Goal: Task Accomplishment & Management: Use online tool/utility

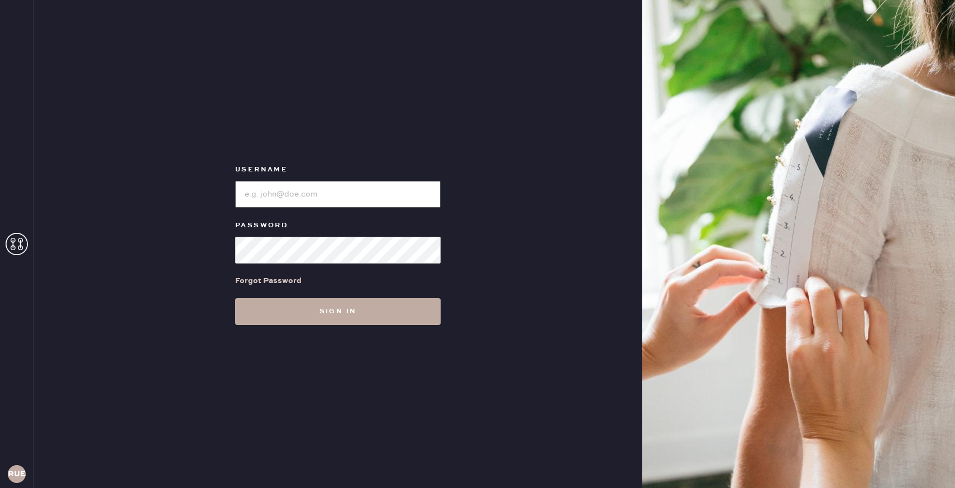
type input "reformationuppereastside"
click at [324, 310] on button "Sign in" at bounding box center [338, 311] width 206 height 27
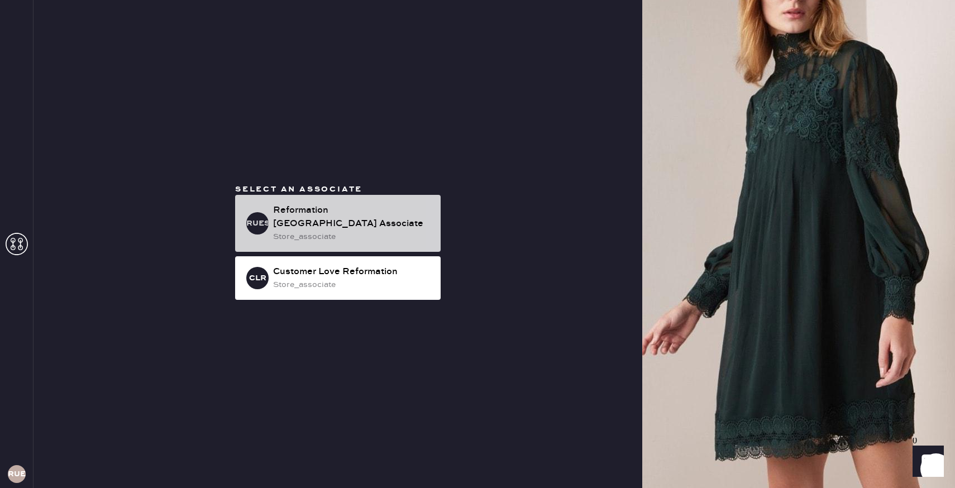
click at [321, 215] on div "Reformation [GEOGRAPHIC_DATA] Associate" at bounding box center [352, 217] width 159 height 27
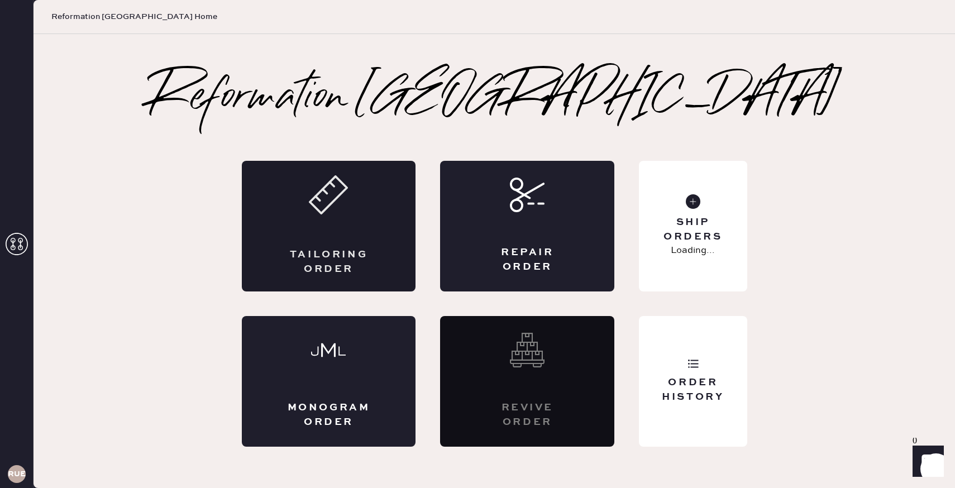
click at [368, 227] on div "Tailoring Order" at bounding box center [329, 226] width 174 height 131
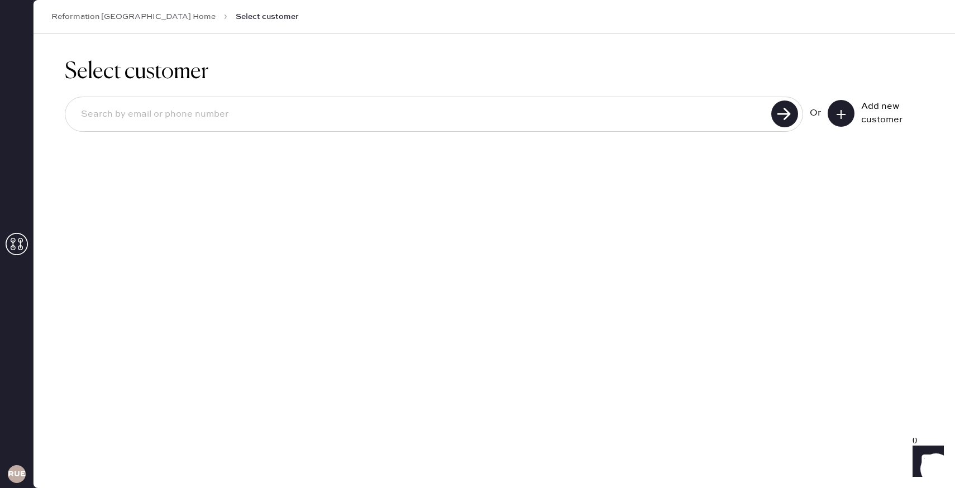
click at [157, 120] on input at bounding box center [420, 115] width 696 height 26
type input "[EMAIL_ADDRESS][DOMAIN_NAME]"
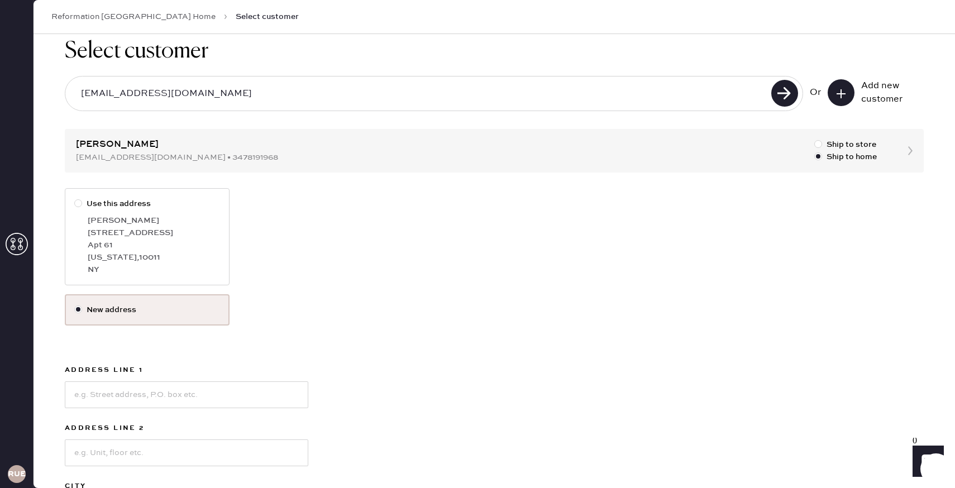
scroll to position [26, 0]
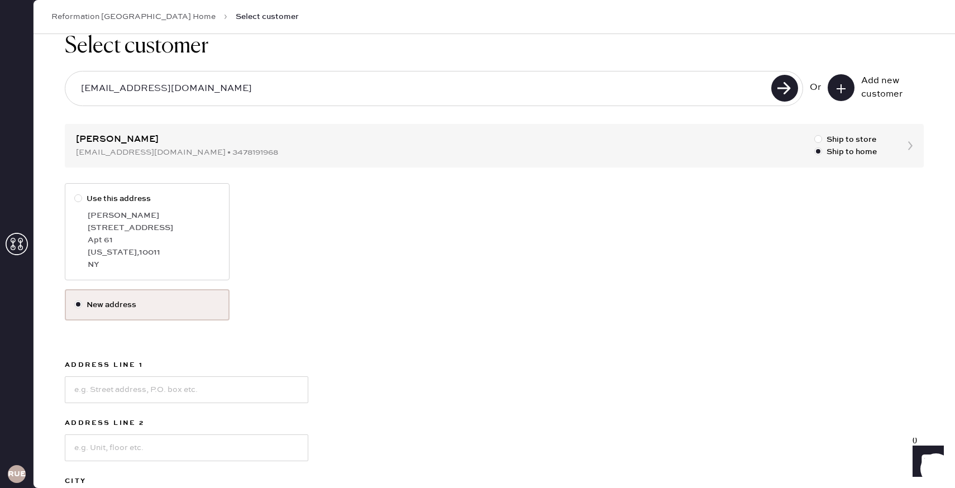
click at [104, 305] on label "New address" at bounding box center [147, 305] width 146 height 12
click at [75, 299] on input "New address" at bounding box center [74, 299] width 1 height 1
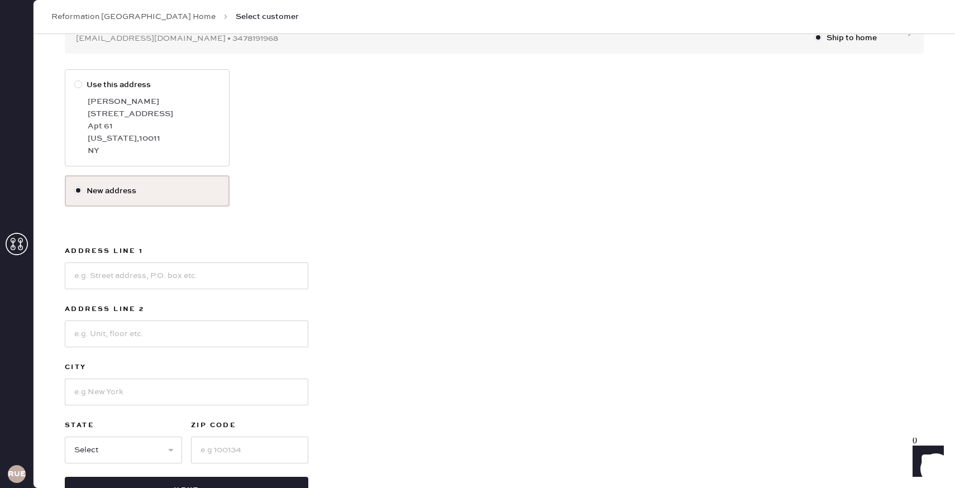
scroll to position [146, 0]
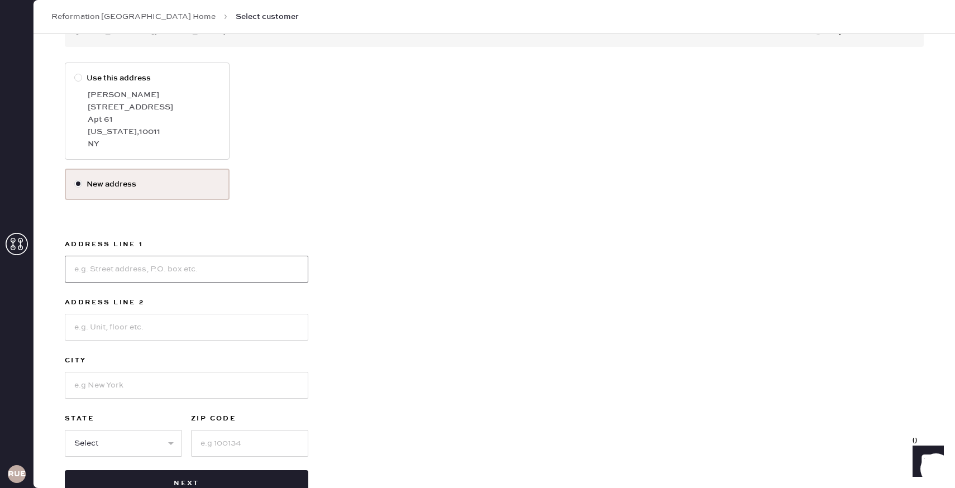
click at [113, 270] on input at bounding box center [187, 269] width 244 height 27
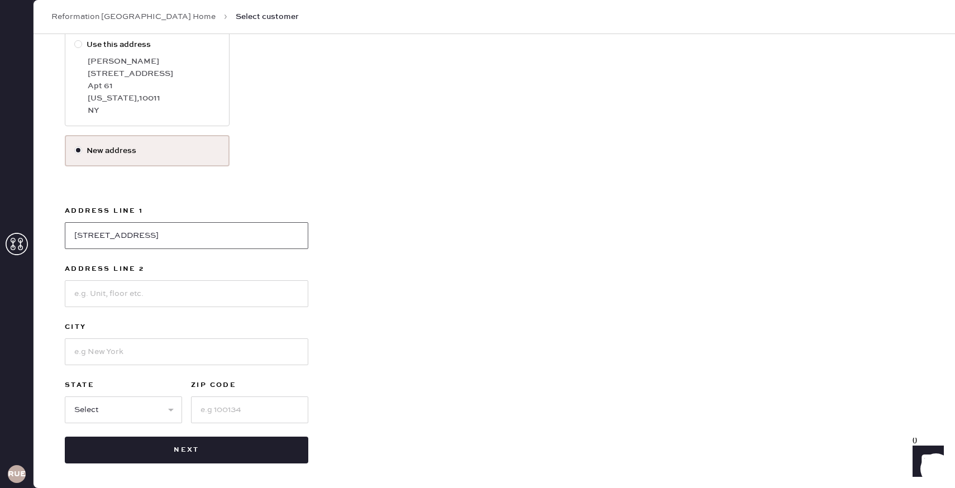
type input "[STREET_ADDRESS]"
click at [106, 293] on input at bounding box center [187, 293] width 244 height 27
type input "apt 20C"
click at [103, 354] on input at bounding box center [187, 352] width 244 height 27
type input "[US_STATE]"
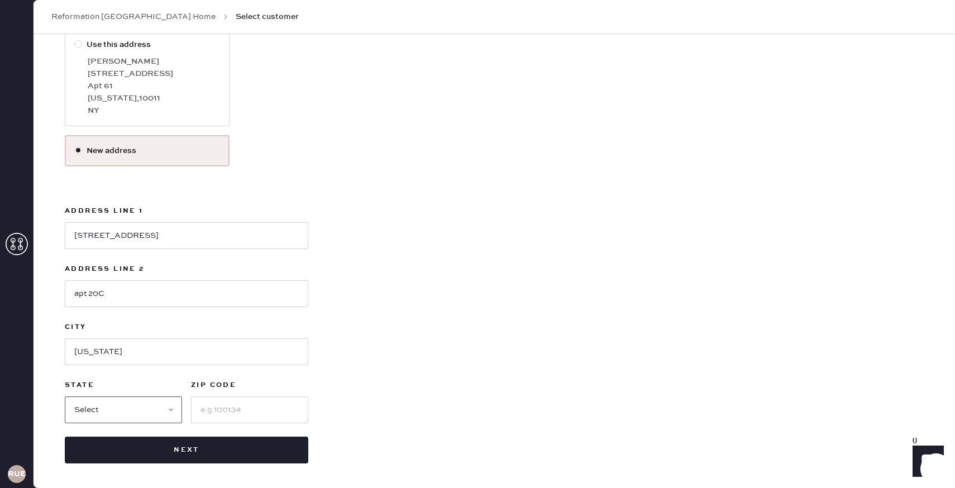
click at [112, 410] on select "Select AK AL AR AZ CA CO CT [GEOGRAPHIC_DATA] DE FL [GEOGRAPHIC_DATA] HI [GEOGR…" at bounding box center [123, 410] width 117 height 27
select select "NY"
click at [251, 405] on input at bounding box center [249, 410] width 117 height 27
type input "10001"
click at [298, 452] on button "Next" at bounding box center [187, 450] width 244 height 27
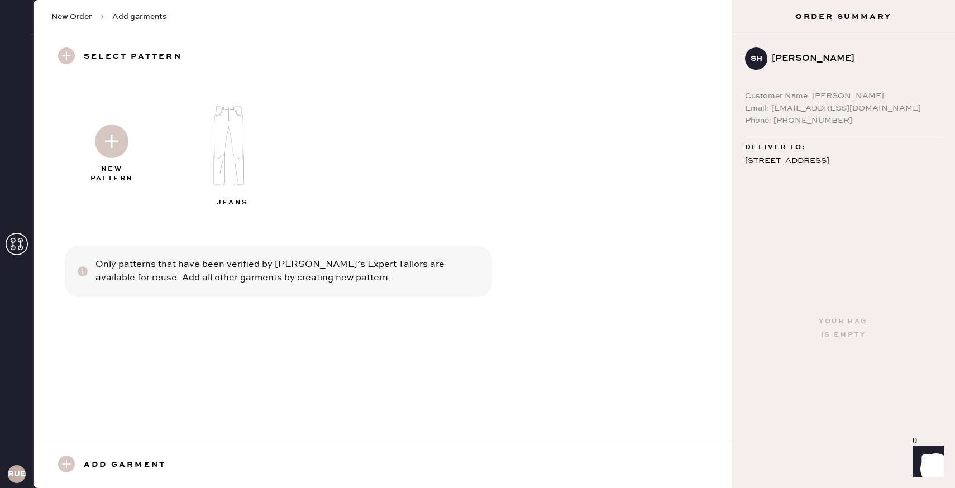
click at [231, 167] on img at bounding box center [233, 146] width 121 height 97
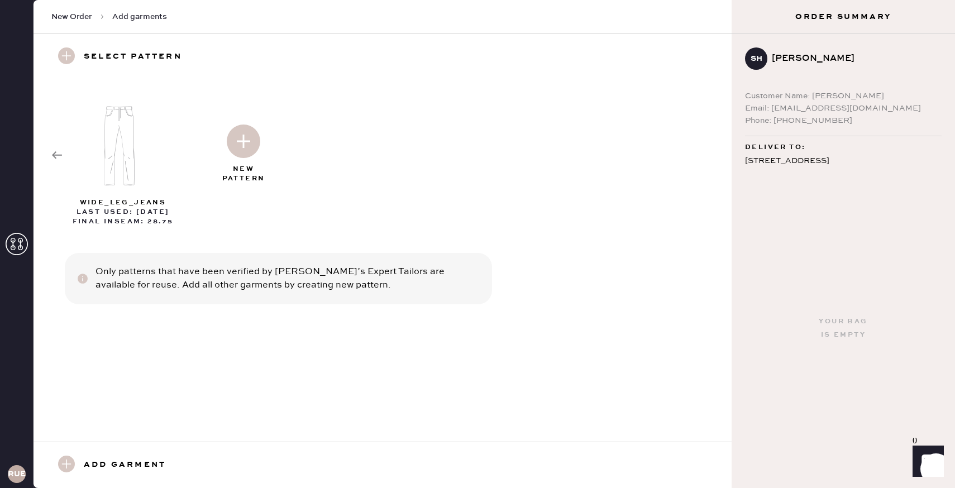
click at [240, 147] on img at bounding box center [244, 142] width 34 height 34
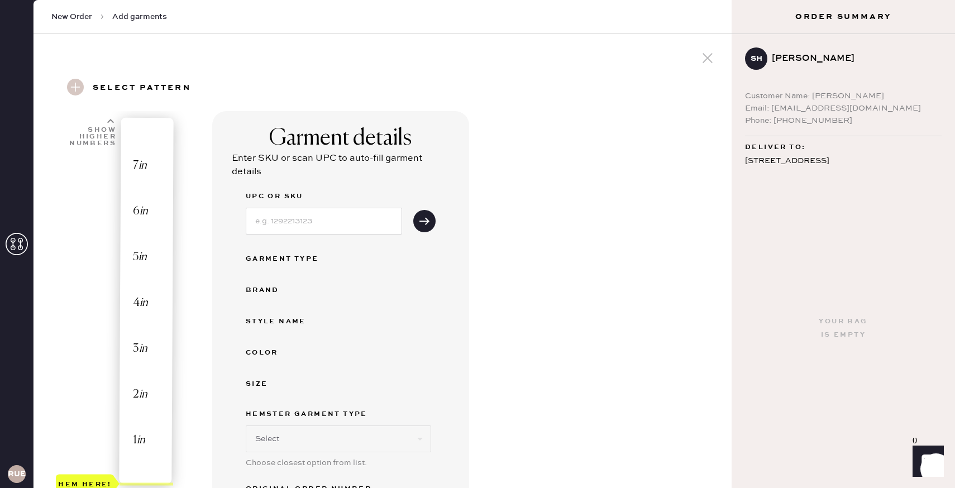
select select "2"
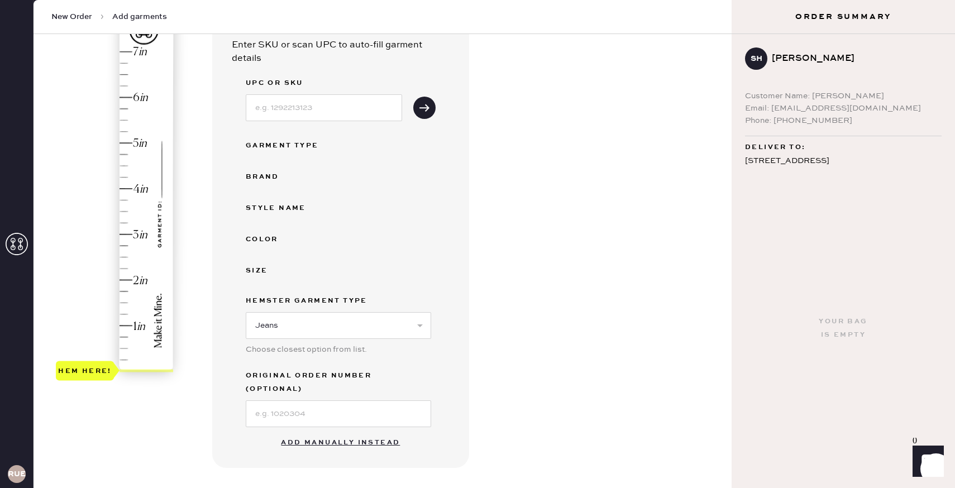
scroll to position [98, 0]
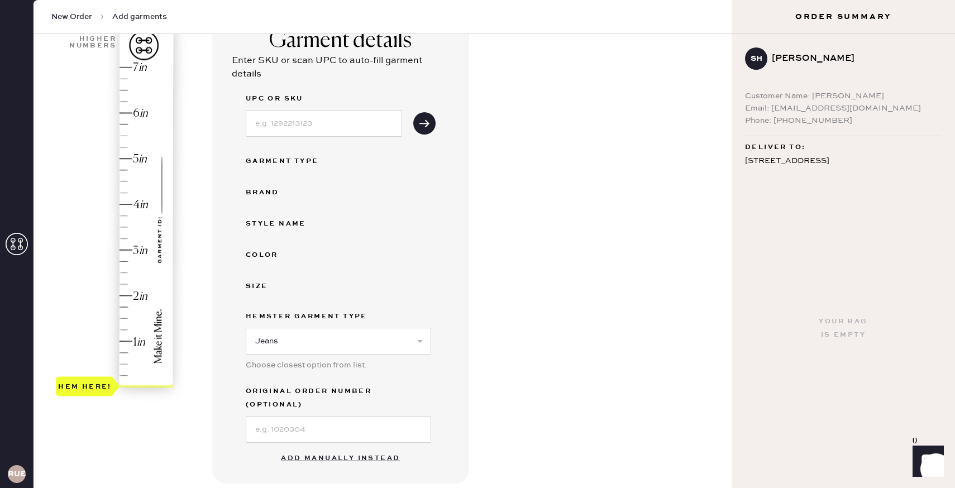
type input "4"
click at [123, 206] on div "Hem here!" at bounding box center [115, 228] width 119 height 330
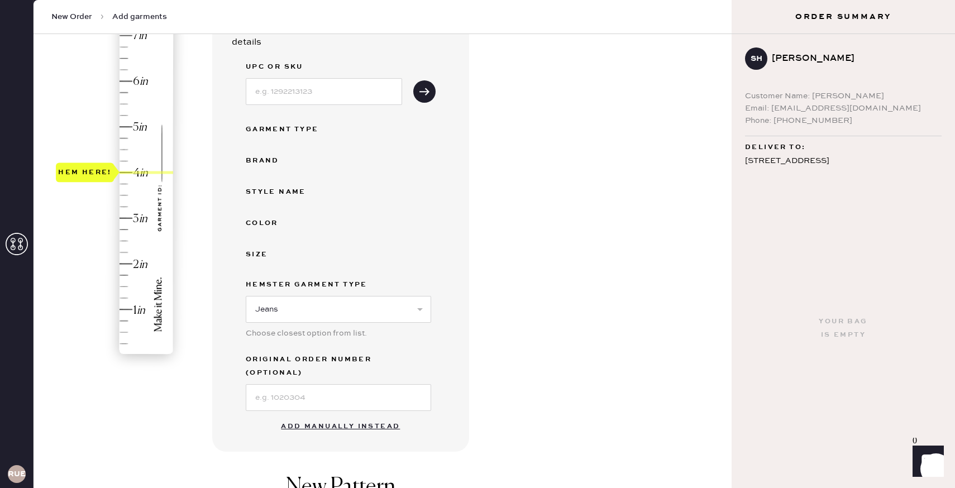
scroll to position [141, 0]
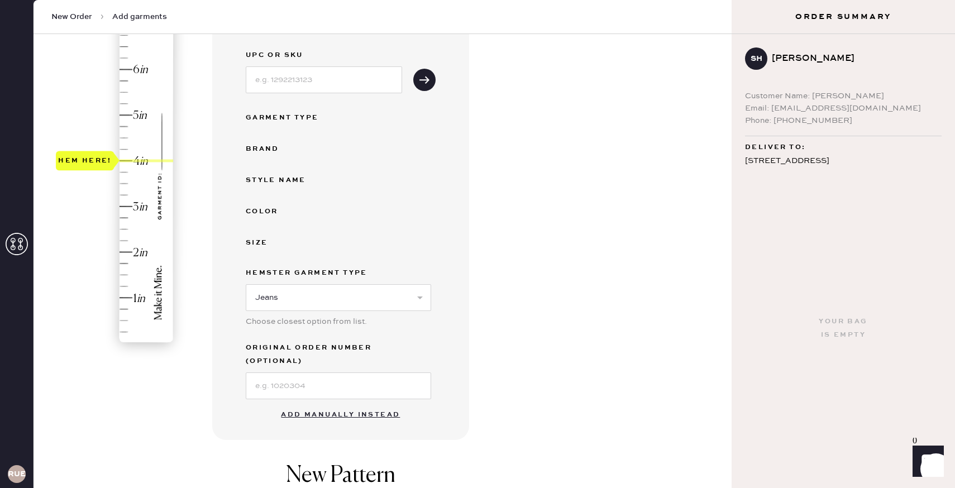
click at [336, 404] on button "Add manually instead" at bounding box center [340, 415] width 132 height 22
select select "2"
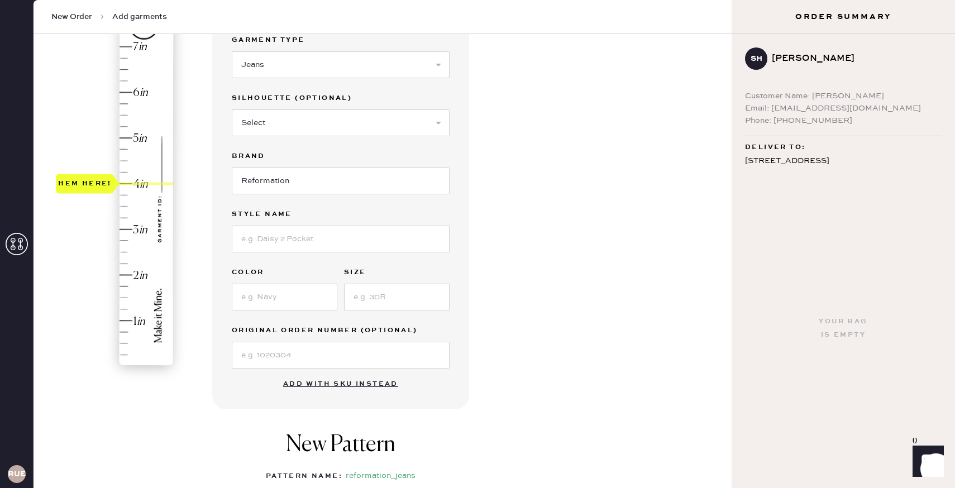
scroll to position [122, 0]
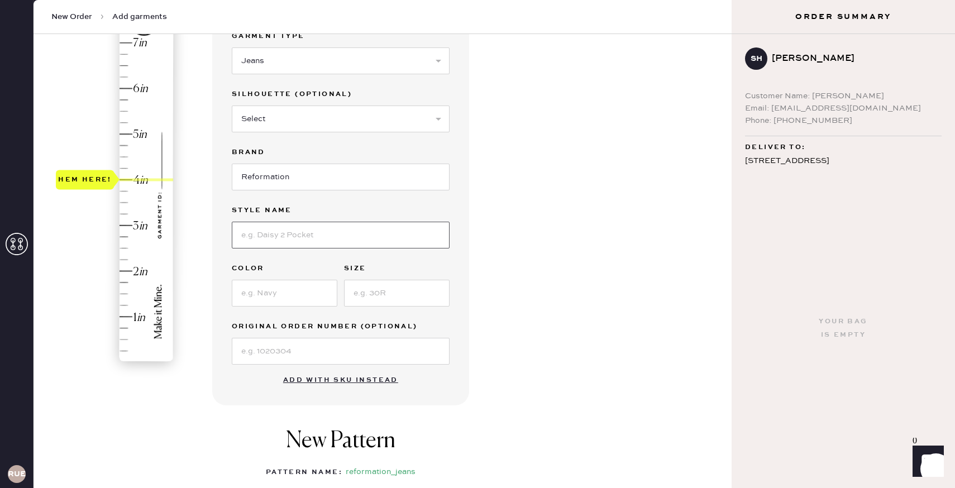
click at [308, 235] on input at bounding box center [341, 235] width 218 height 27
type input "Car"
type input "3.75"
click at [125, 192] on div "Hem here!" at bounding box center [115, 203] width 119 height 330
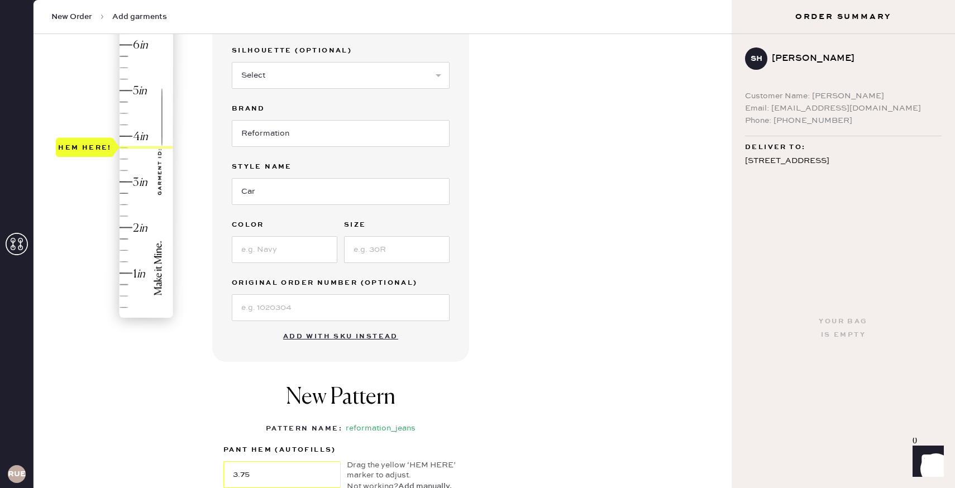
scroll to position [140, 0]
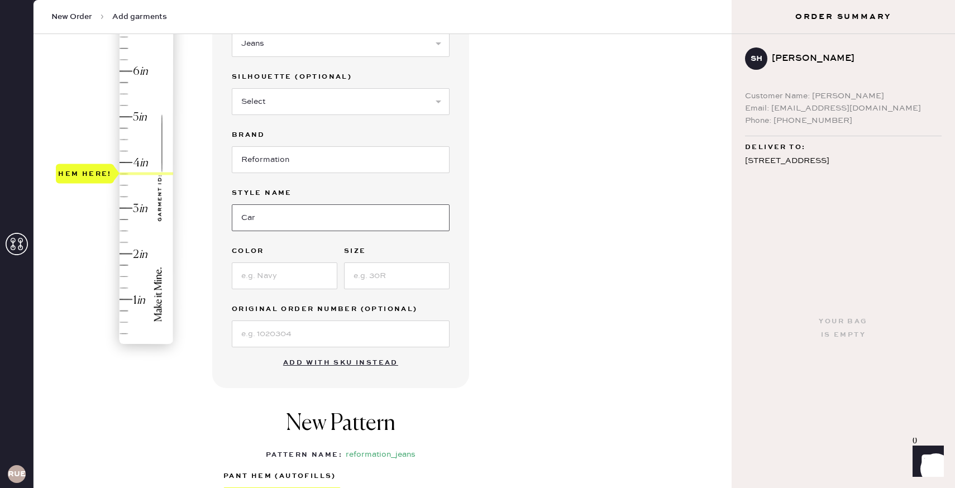
click at [272, 220] on input "Car" at bounding box center [341, 217] width 218 height 27
type input "[PERSON_NAME] Rise Slouchy Wide Leg Jeans"
click at [287, 275] on input at bounding box center [285, 276] width 106 height 27
type input "Sand Dollar"
click at [365, 274] on input at bounding box center [397, 276] width 106 height 27
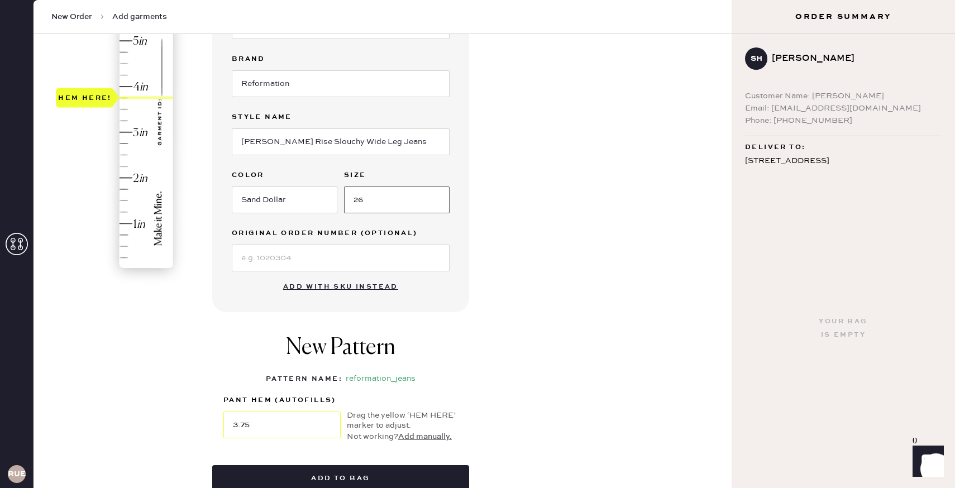
scroll to position [217, 0]
type input "26"
type input "3.5"
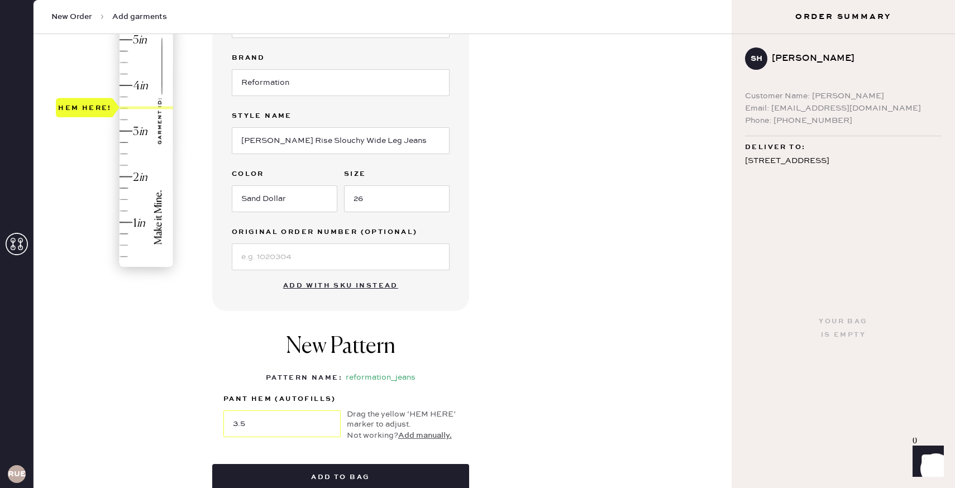
click at [127, 107] on div "Hem here!" at bounding box center [115, 109] width 119 height 330
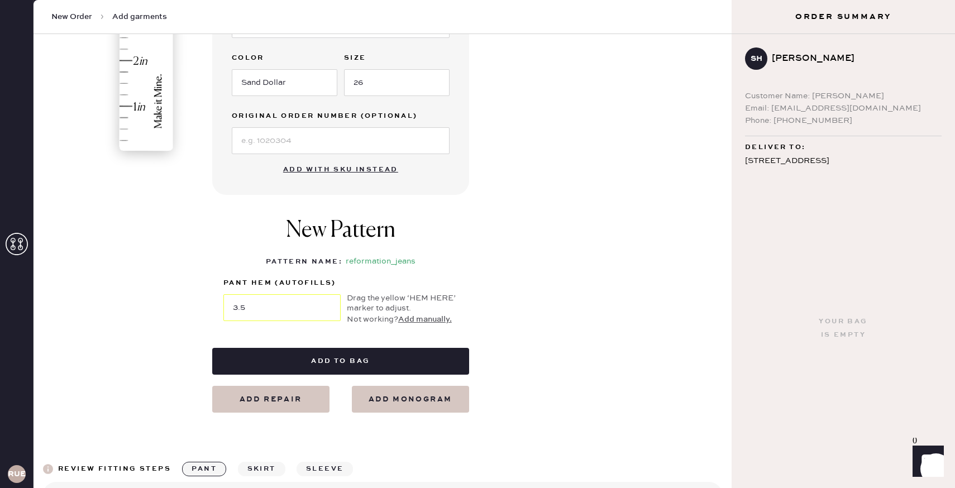
scroll to position [375, 0]
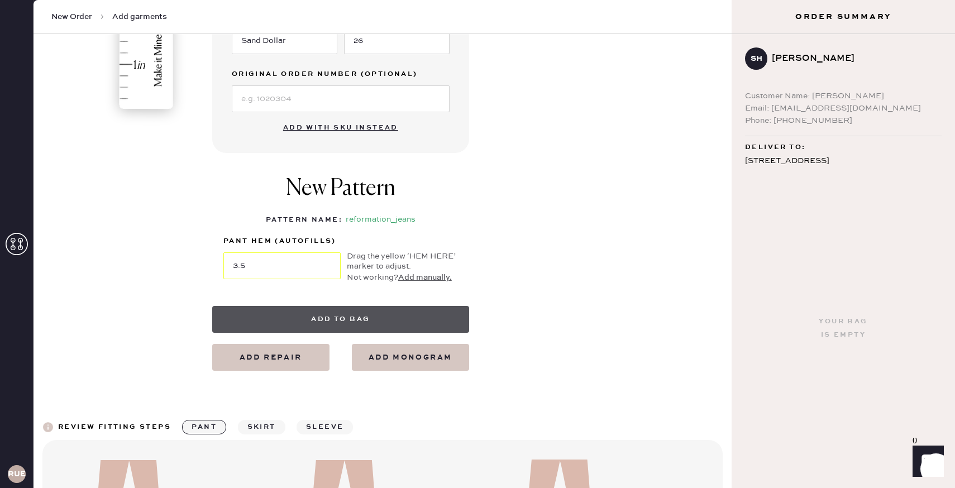
click at [370, 320] on button "Add to bag" at bounding box center [340, 319] width 257 height 27
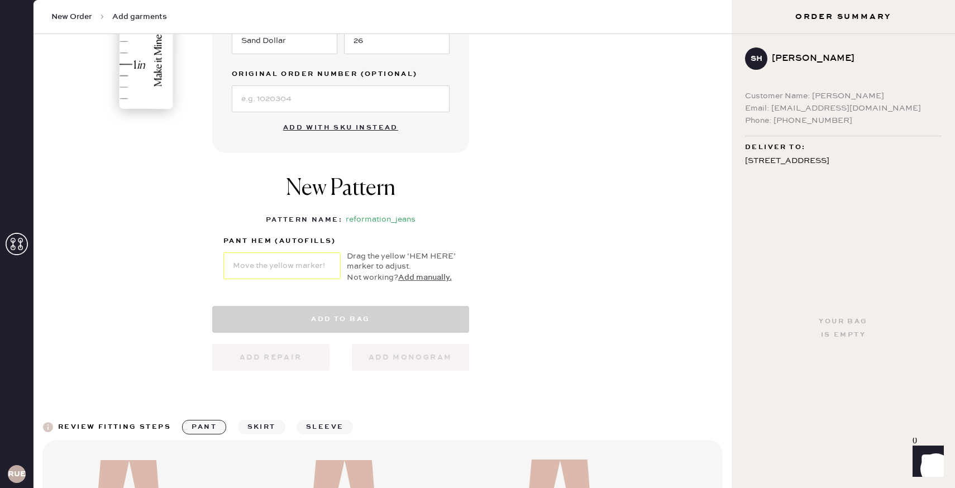
select select "2"
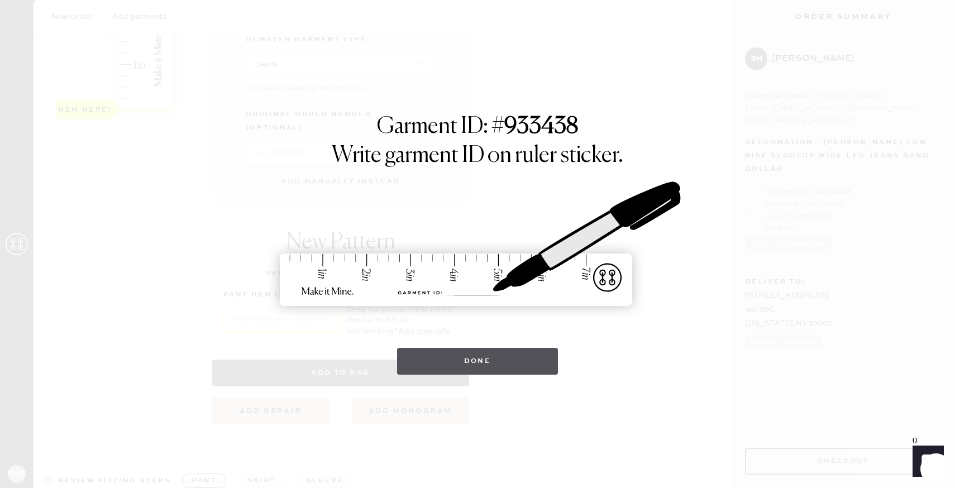
click at [473, 354] on button "Done" at bounding box center [477, 361] width 161 height 27
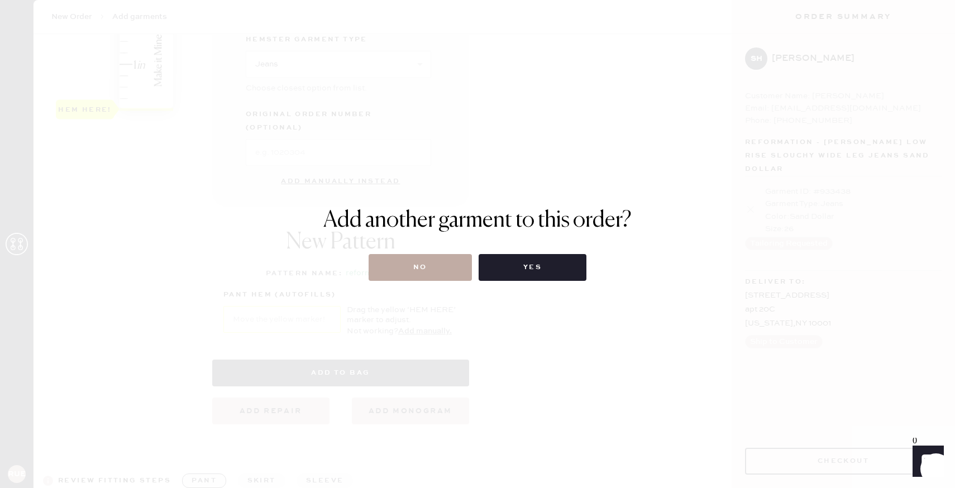
click at [431, 271] on button "No" at bounding box center [420, 267] width 103 height 27
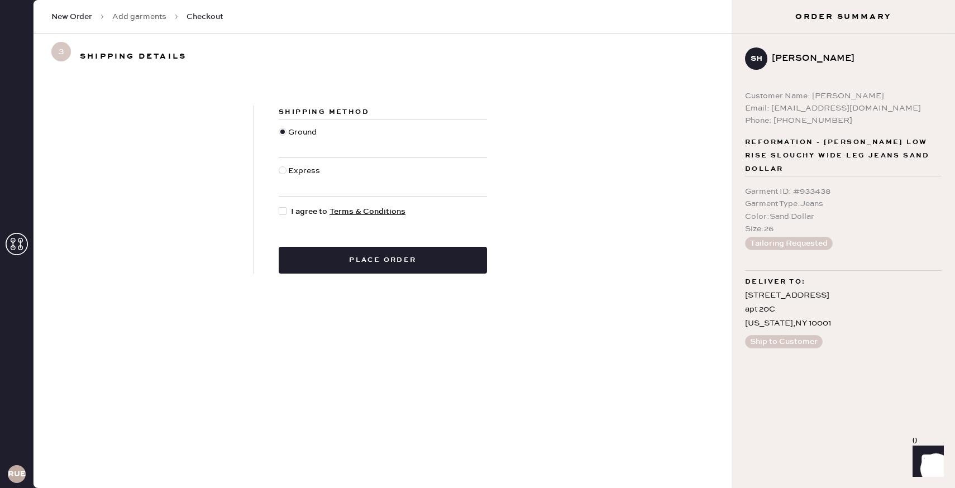
click at [288, 211] on div at bounding box center [285, 212] width 12 height 12
click at [279, 206] on input "I agree to Terms & Conditions" at bounding box center [279, 206] width 1 height 1
checkbox input "true"
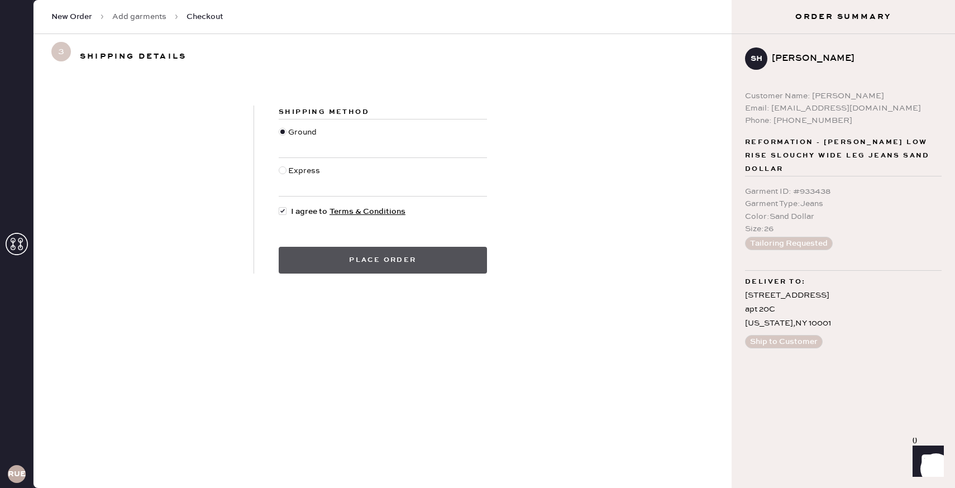
click at [381, 267] on button "Place order" at bounding box center [383, 260] width 208 height 27
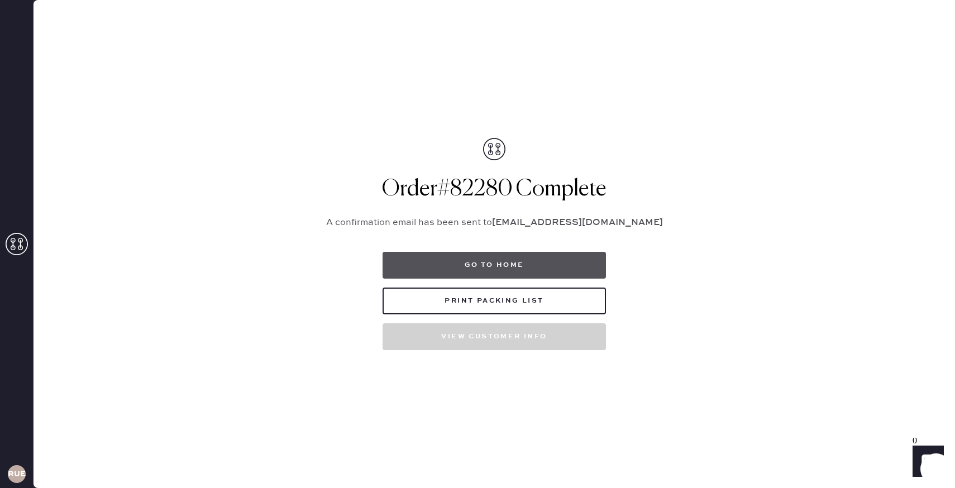
click at [477, 270] on button "Go to home" at bounding box center [494, 265] width 223 height 27
